Goal: Task Accomplishment & Management: Manage account settings

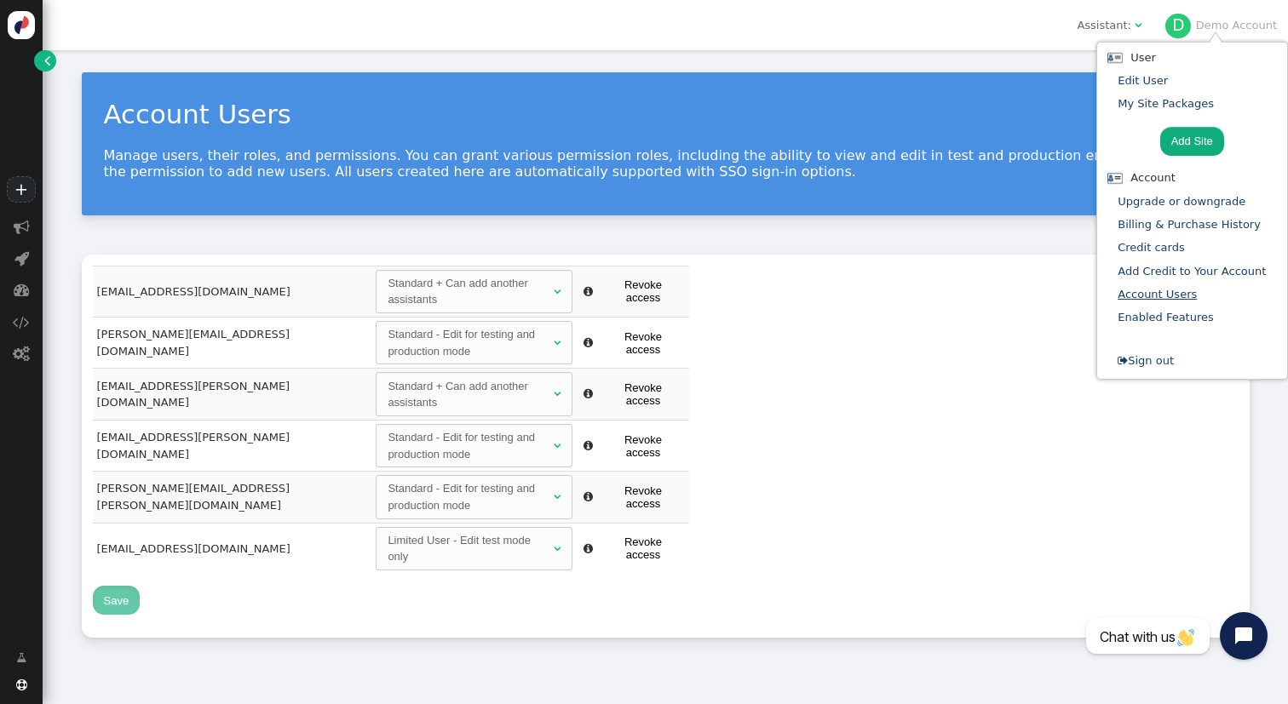
click at [1180, 289] on link "Account Users" at bounding box center [1156, 294] width 79 height 13
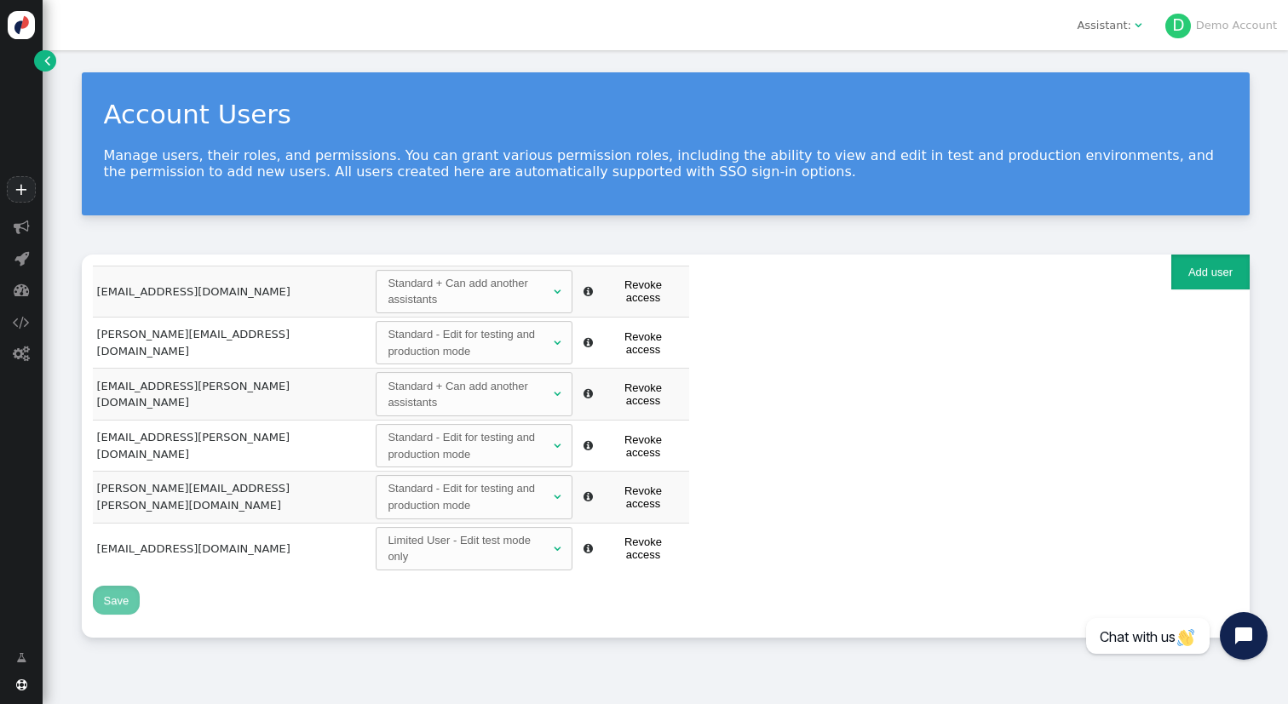
click at [1217, 279] on button "Add user" at bounding box center [1210, 272] width 78 height 35
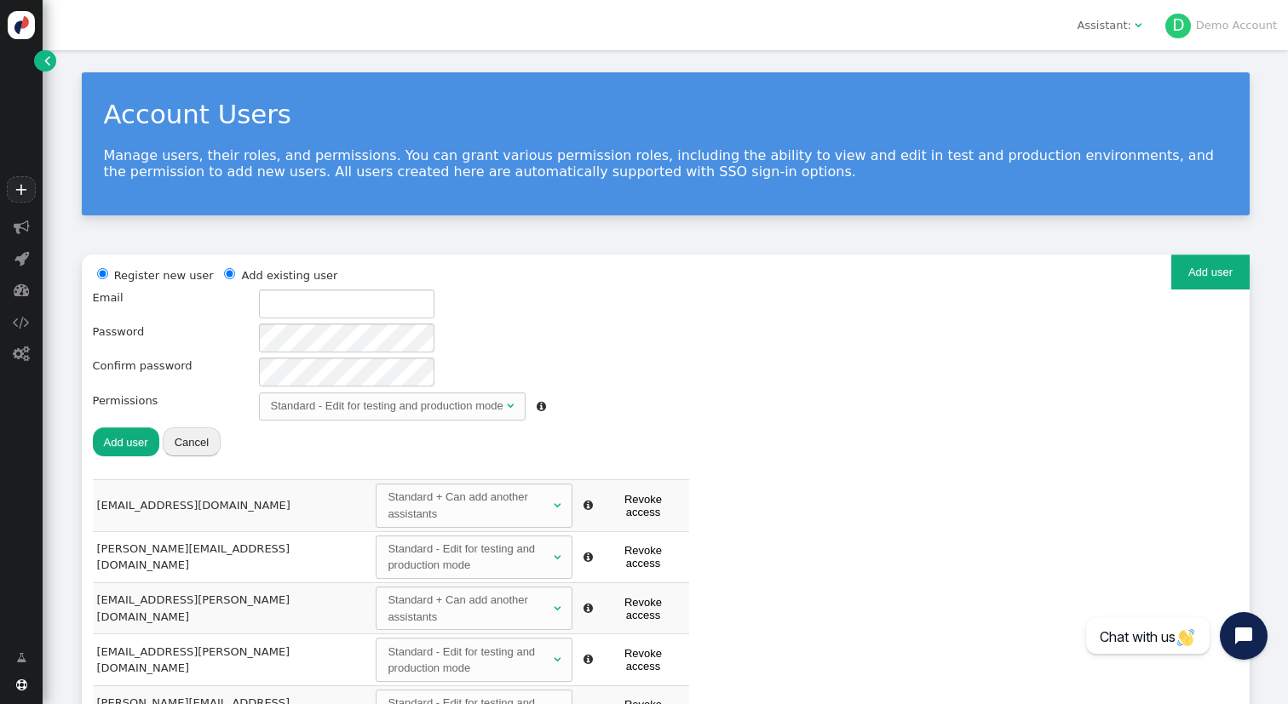
radio input "false"
radio input "true"
click at [294, 275] on li "Add existing user" at bounding box center [279, 275] width 118 height 19
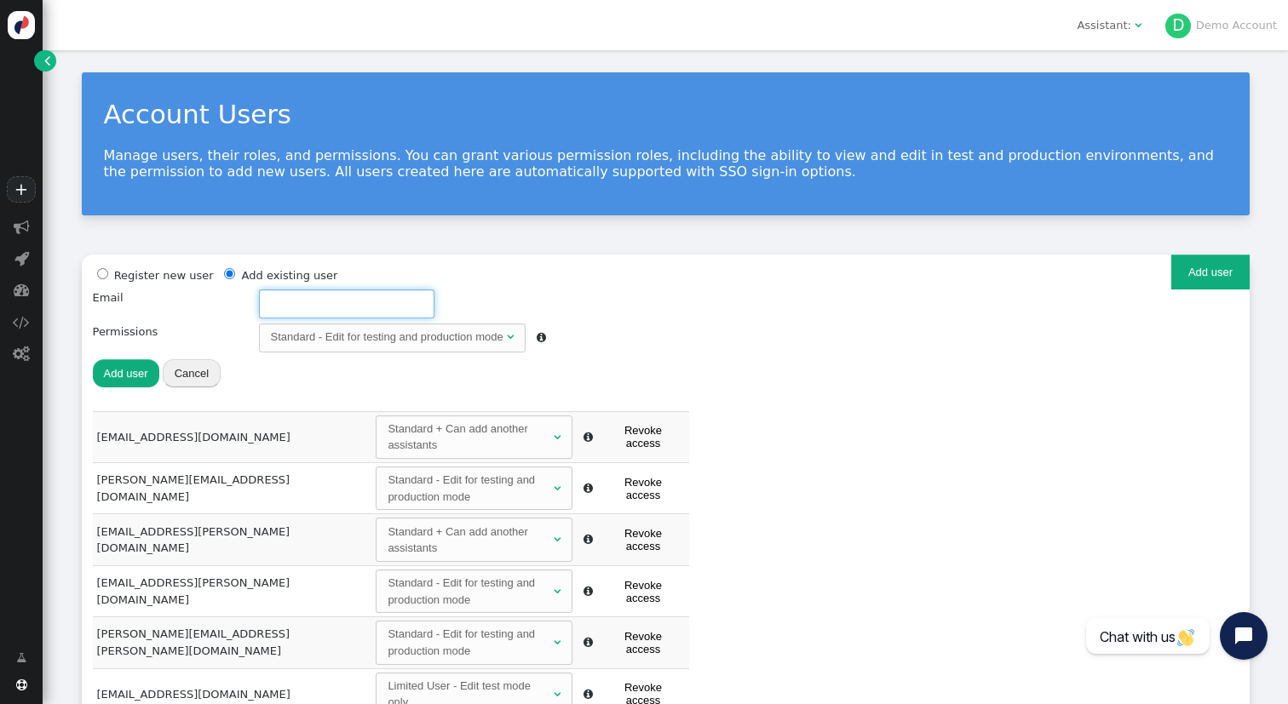
click at [294, 299] on input "text" at bounding box center [346, 304] width 175 height 29
click at [287, 309] on input "[EMAIL_ADDRESS][DOMAIN_NAME]" at bounding box center [346, 304] width 175 height 29
type input "[EMAIL_ADDRESS][DOMAIN_NAME]"
radio input "true"
radio input "false"
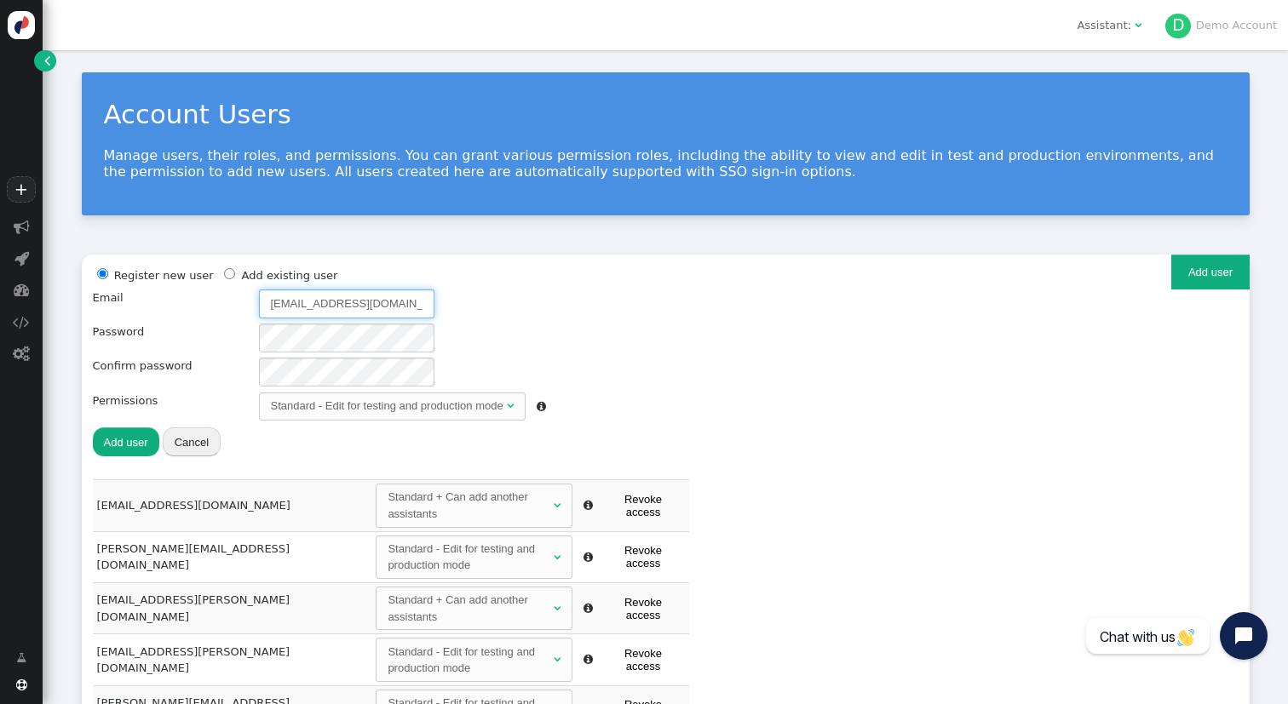
click at [131, 279] on li "Register new user" at bounding box center [153, 275] width 121 height 19
type input "[EMAIL_ADDRESS][DOMAIN_NAME]"
click at [122, 449] on button "Add user" at bounding box center [126, 442] width 66 height 29
click at [298, 304] on input "[EMAIL_ADDRESS][DOMAIN_NAME]" at bounding box center [346, 304] width 175 height 29
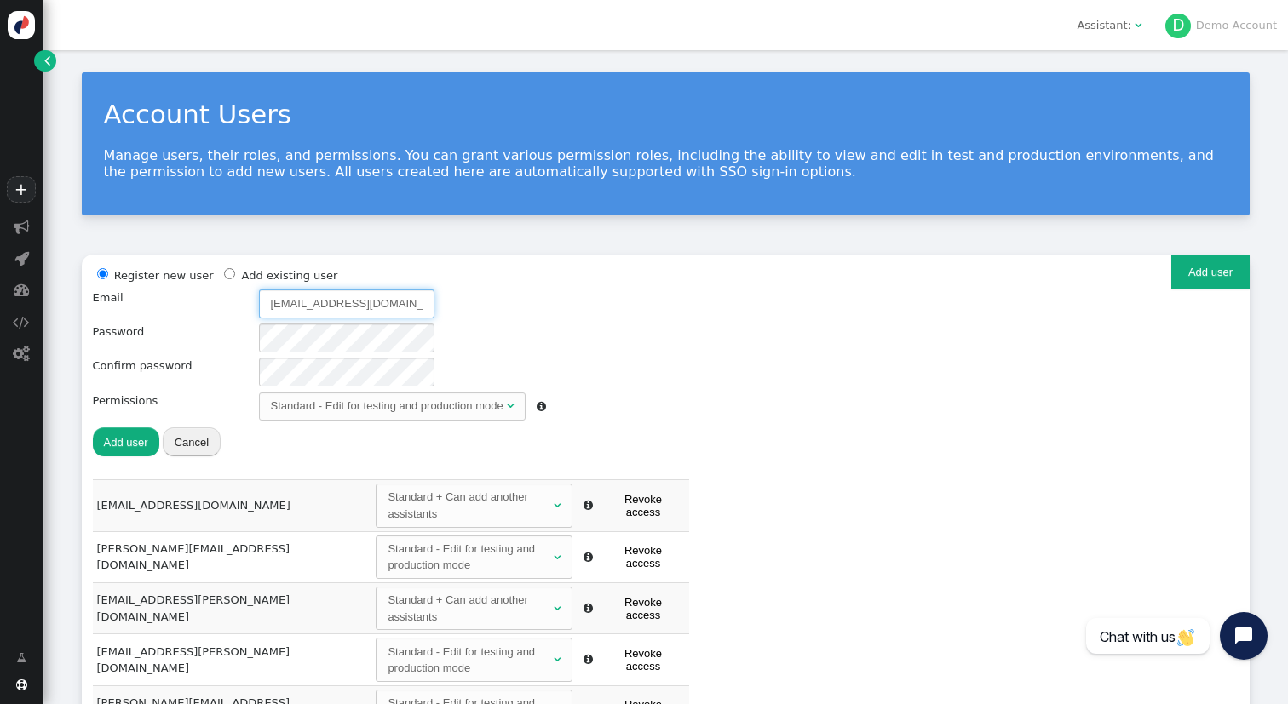
click at [298, 304] on input "[EMAIL_ADDRESS][DOMAIN_NAME]" at bounding box center [346, 304] width 175 height 29
click at [139, 441] on button "Add user" at bounding box center [126, 442] width 66 height 29
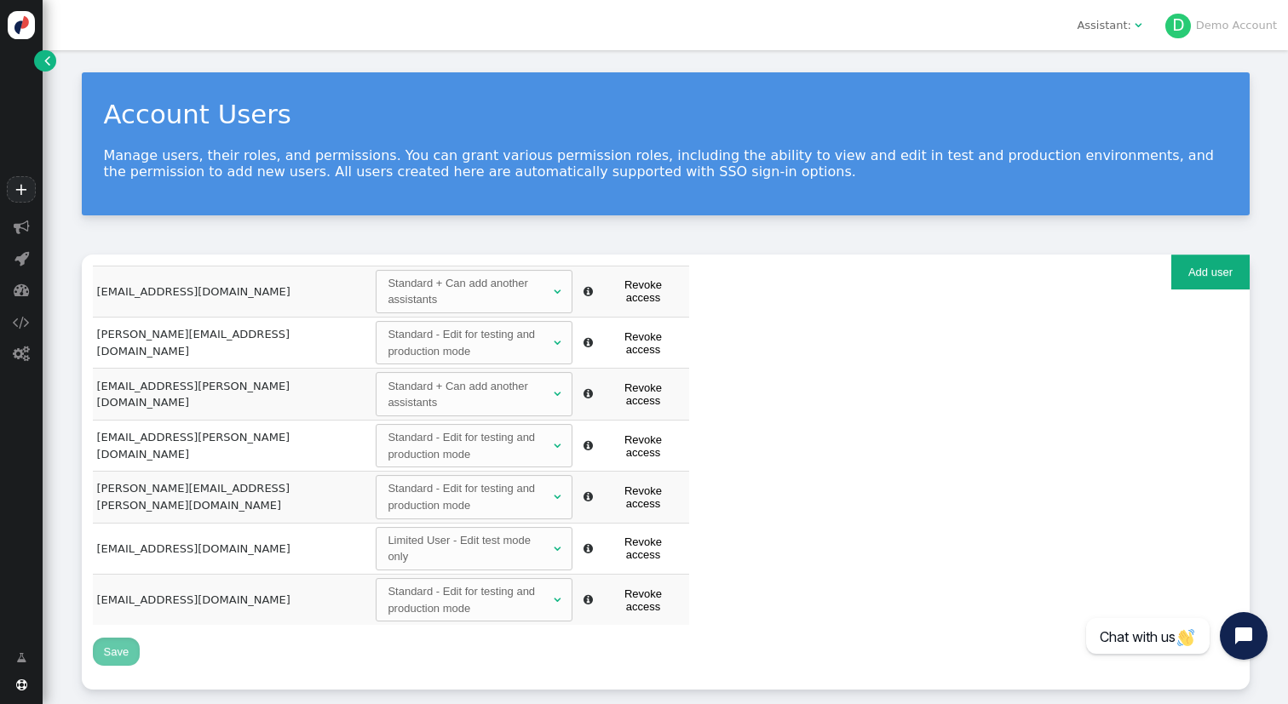
click at [627, 583] on button "Revoke access" at bounding box center [642, 600] width 83 height 34
